Goal: Information Seeking & Learning: Learn about a topic

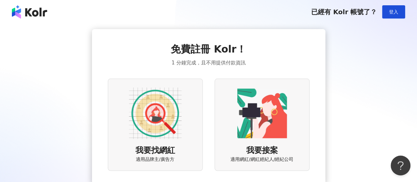
click at [165, 122] on img at bounding box center [155, 113] width 53 height 53
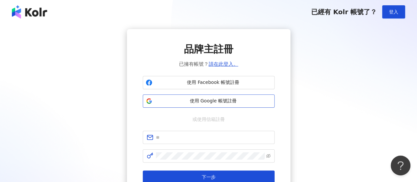
click at [211, 99] on span "使用 Google 帳號註冊" at bounding box center [213, 101] width 117 height 7
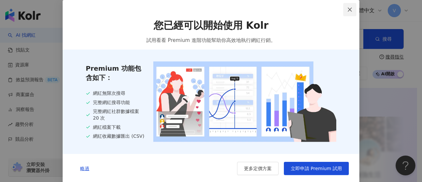
click at [348, 9] on icon "close" at bounding box center [349, 9] width 5 height 5
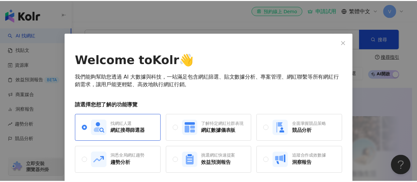
scroll to position [25, 0]
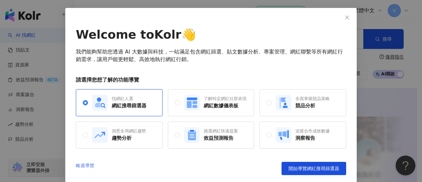
click at [82, 162] on link "略過導覽" at bounding box center [85, 168] width 18 height 13
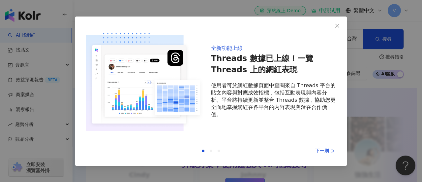
click at [321, 153] on div "下一則" at bounding box center [311, 150] width 49 height 7
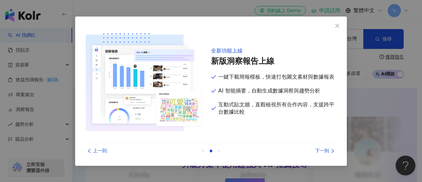
click at [321, 153] on div "下一則" at bounding box center [311, 150] width 49 height 7
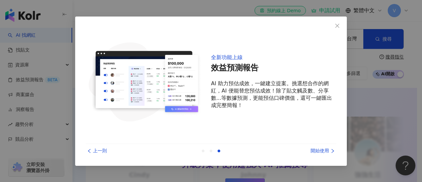
click at [321, 153] on div "開始使用" at bounding box center [311, 150] width 49 height 7
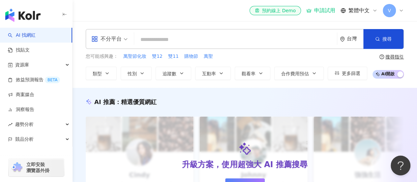
click at [172, 42] on input "search" at bounding box center [236, 39] width 198 height 13
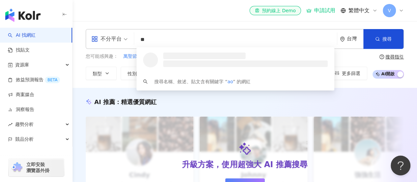
type input "*"
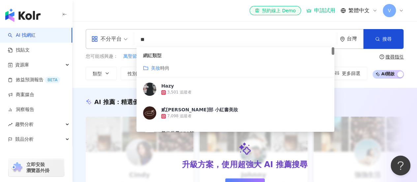
click at [171, 66] on div "美妝 時尚" at bounding box center [235, 67] width 185 height 7
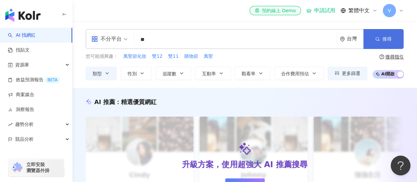
type input "**"
click at [370, 43] on button "搜尋" at bounding box center [384, 39] width 40 height 20
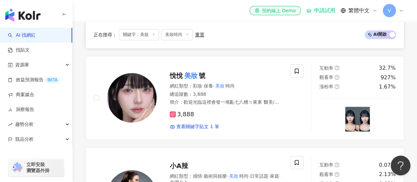
scroll to position [284, 0]
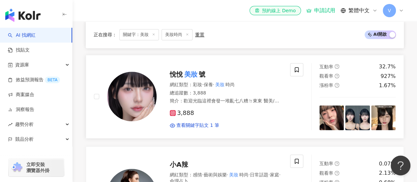
click at [196, 80] on mark "美妝" at bounding box center [191, 74] width 16 height 11
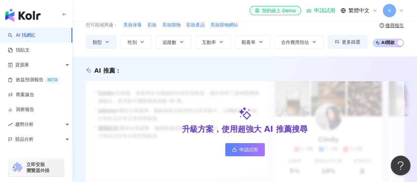
scroll to position [0, 0]
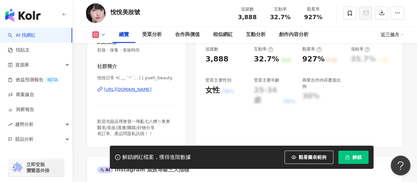
scroll to position [127, 0]
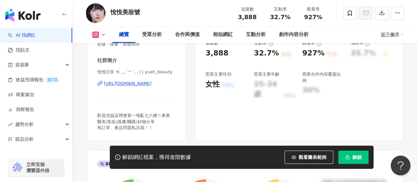
click at [152, 84] on div "[URL][DOMAIN_NAME]" at bounding box center [128, 84] width 48 height 6
